Goal: Information Seeking & Learning: Learn about a topic

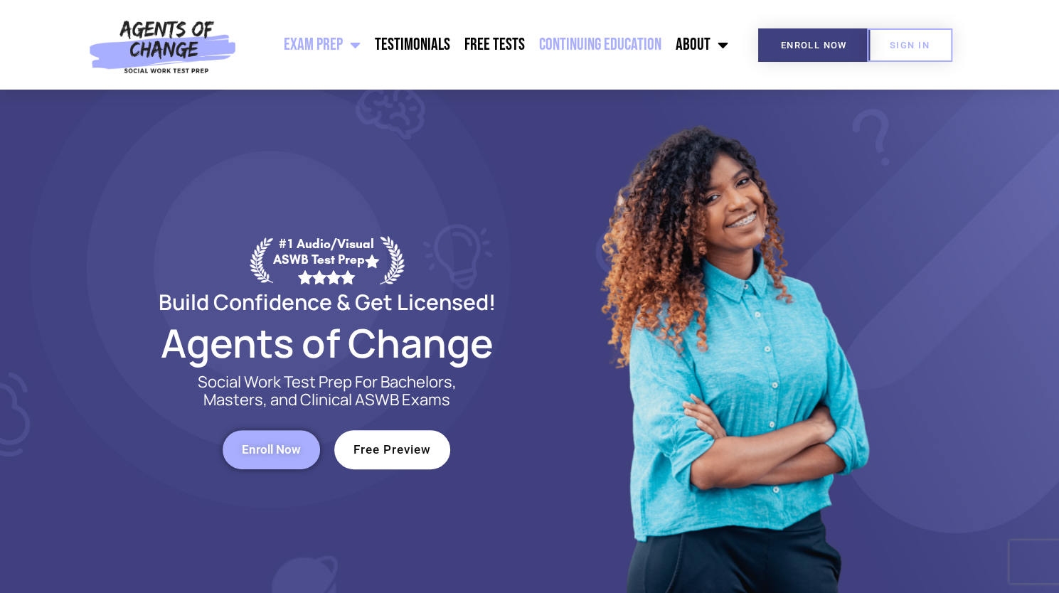
click at [629, 47] on link "Continuing Education" at bounding box center [600, 45] width 137 height 36
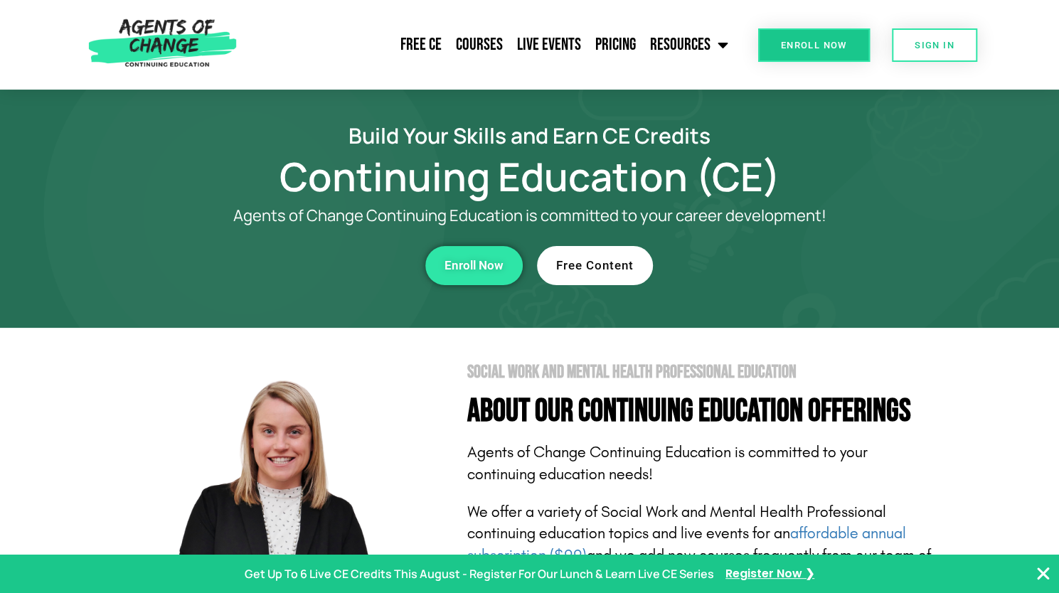
click at [604, 262] on span "Free Content" at bounding box center [594, 266] width 77 height 12
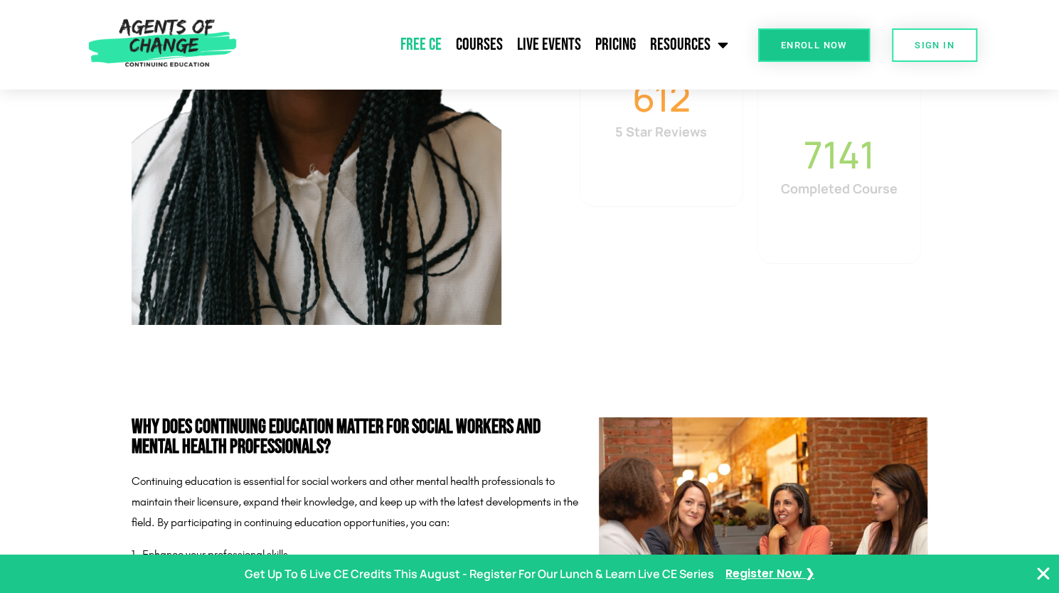
click at [963, 384] on section "208597 Mental Health Professionals Helped 16552 Agents of Change Students 612 5…" at bounding box center [529, 65] width 1059 height 661
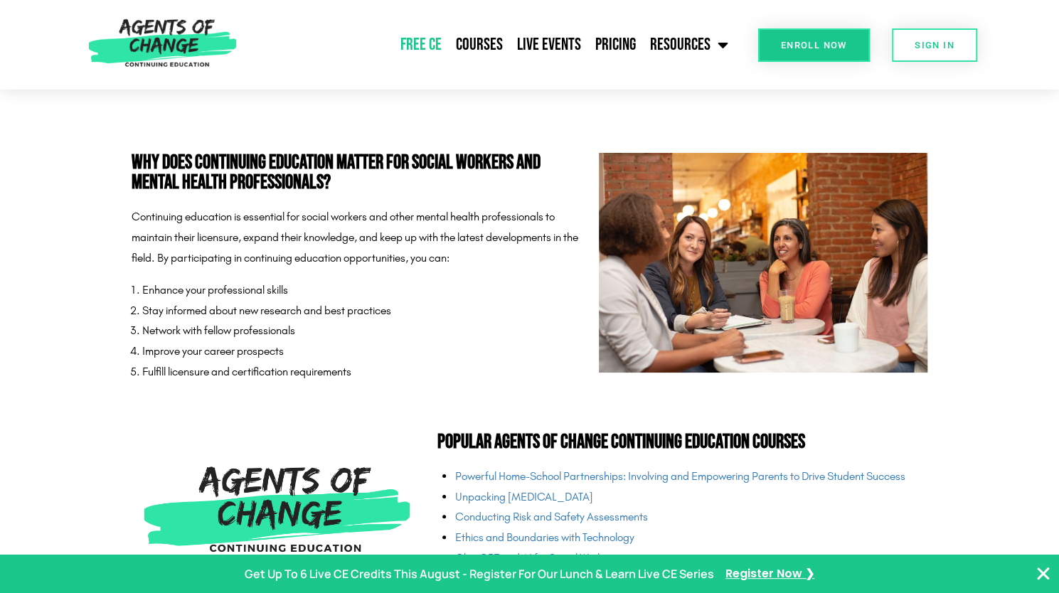
scroll to position [3069, 0]
